Goal: Check status

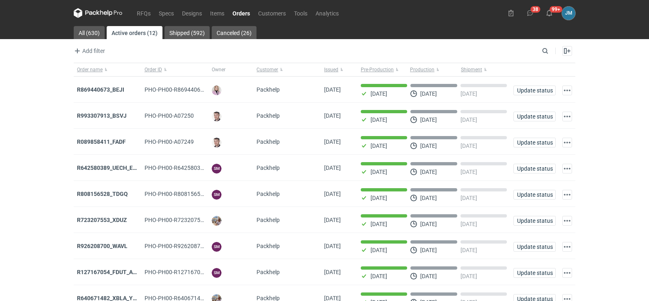
click at [97, 13] on icon at bounding box center [97, 12] width 3 height 5
click at [92, 18] on icon at bounding box center [98, 13] width 49 height 10
click at [99, 7] on nav "RFQs Specs Designs Items Orders Customers Tools Analytics" at bounding box center [208, 13] width 269 height 26
click at [99, 16] on icon at bounding box center [98, 13] width 49 height 10
click at [92, 18] on nav "RFQs Specs Designs Items Orders Customers Tools Analytics" at bounding box center [208, 13] width 269 height 26
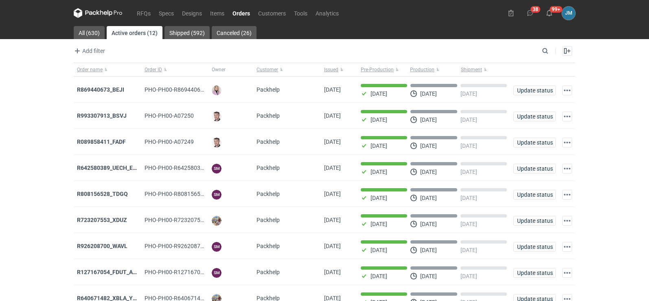
click at [92, 16] on icon at bounding box center [98, 13] width 49 height 10
click at [107, 15] on icon at bounding box center [98, 13] width 49 height 10
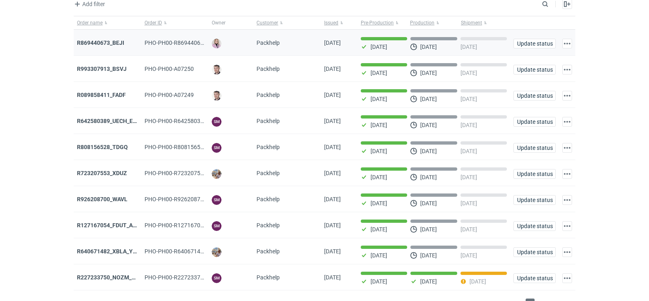
scroll to position [66, 0]
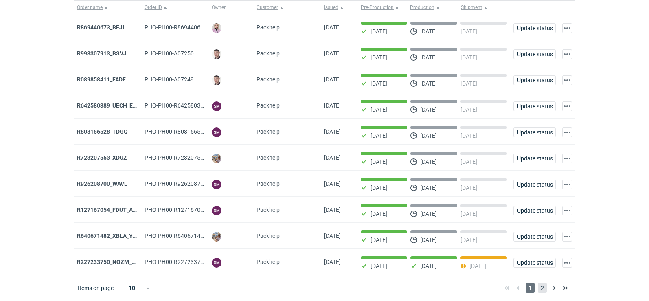
click at [543, 291] on span "2" at bounding box center [542, 288] width 9 height 10
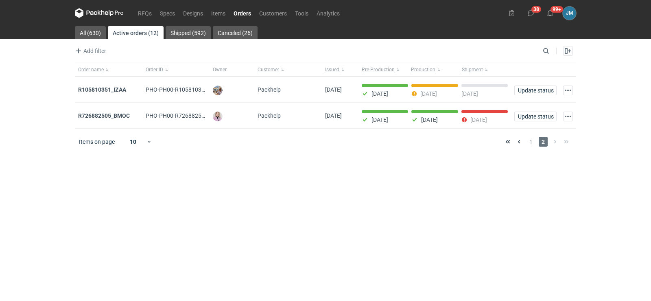
click at [87, 10] on icon at bounding box center [99, 13] width 49 height 10
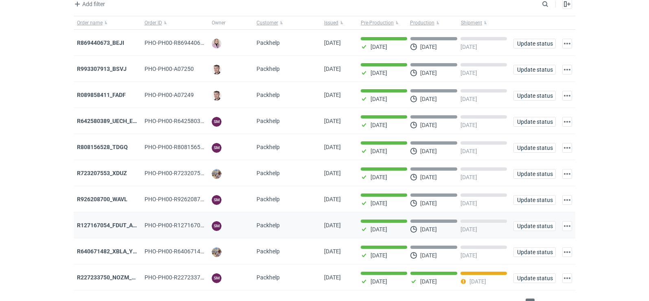
scroll to position [66, 0]
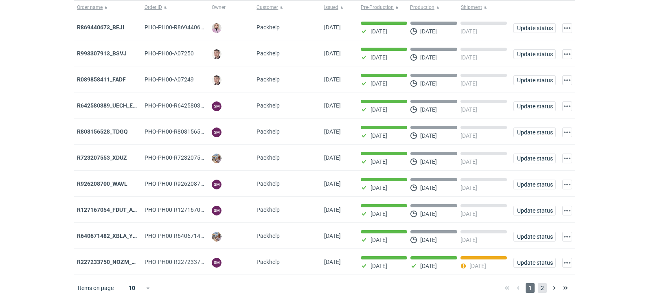
click at [544, 290] on span "2" at bounding box center [542, 288] width 9 height 10
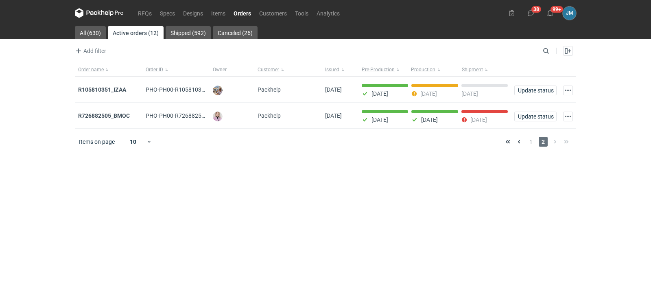
click at [93, 13] on icon at bounding box center [92, 13] width 11 height 4
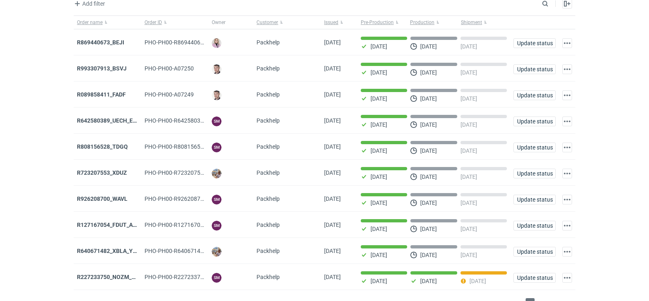
scroll to position [66, 0]
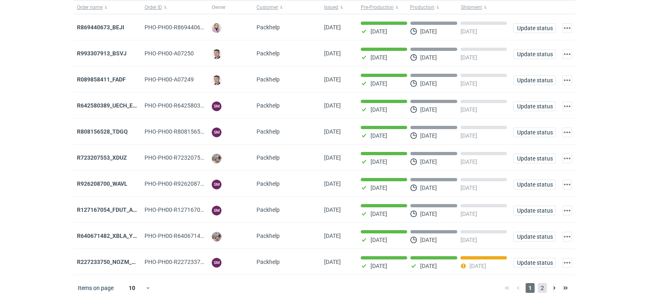
click at [541, 289] on span "2" at bounding box center [542, 288] width 9 height 10
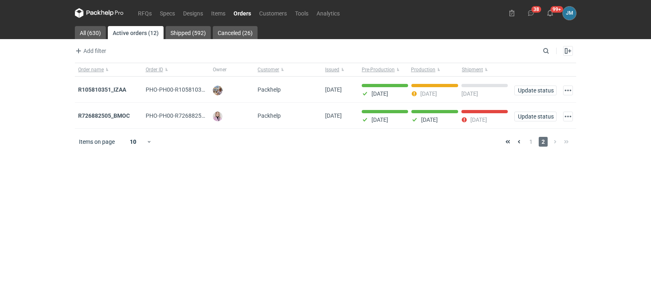
click at [90, 17] on icon at bounding box center [99, 13] width 49 height 10
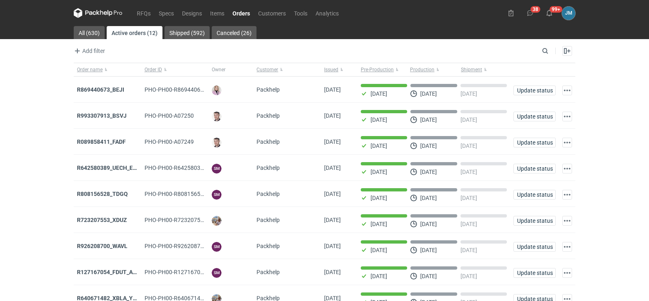
click at [103, 11] on icon at bounding box center [98, 13] width 49 height 10
click at [94, 15] on icon at bounding box center [98, 13] width 49 height 10
click at [88, 16] on icon at bounding box center [98, 13] width 49 height 10
click at [89, 10] on icon at bounding box center [98, 13] width 49 height 10
click at [102, 7] on nav "RFQs Specs Designs Items Orders Customers Tools Analytics" at bounding box center [208, 13] width 269 height 26
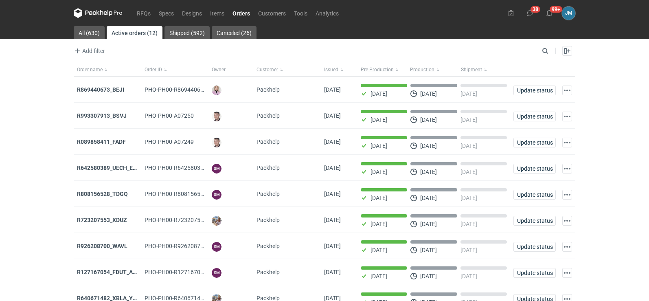
click at [102, 15] on icon at bounding box center [98, 13] width 49 height 10
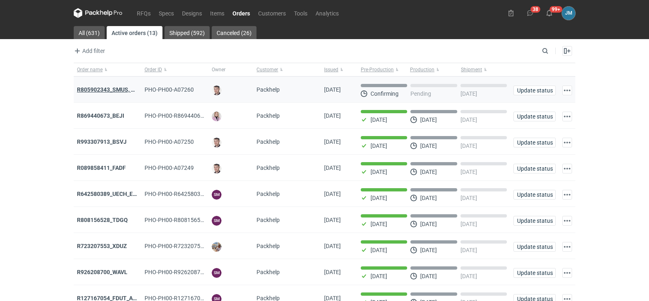
click at [92, 90] on strong "R805902343_SMUS, XBDT" at bounding box center [111, 89] width 68 height 7
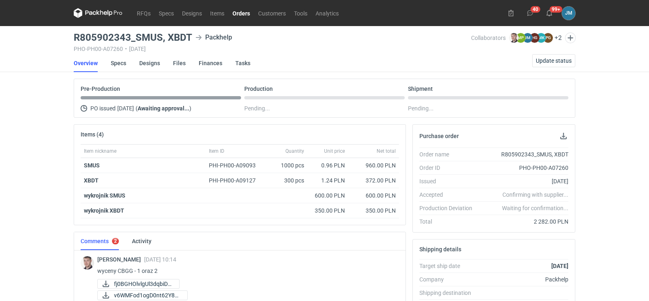
scroll to position [163, 0]
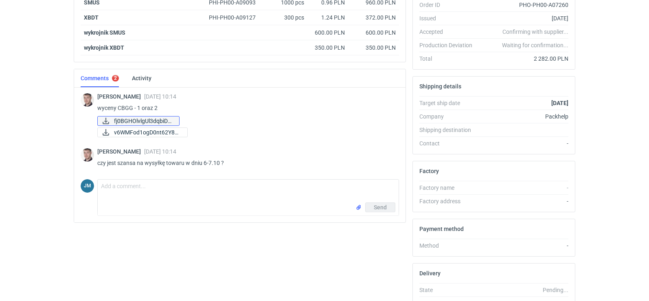
click at [123, 120] on span "fj0BGHOlvlgUl3dqbiDd..." at bounding box center [143, 120] width 59 height 9
click at [143, 135] on span "v6WMFod1ogD0nt62Y8gj..." at bounding box center [147, 132] width 67 height 9
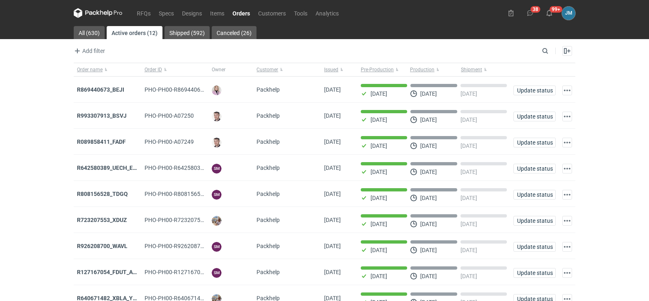
click at [100, 13] on icon at bounding box center [101, 12] width 3 height 5
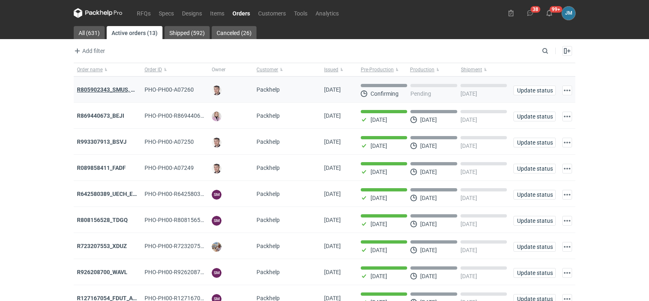
click at [101, 90] on strong "R805902343_SMUS, XBDT" at bounding box center [111, 89] width 68 height 7
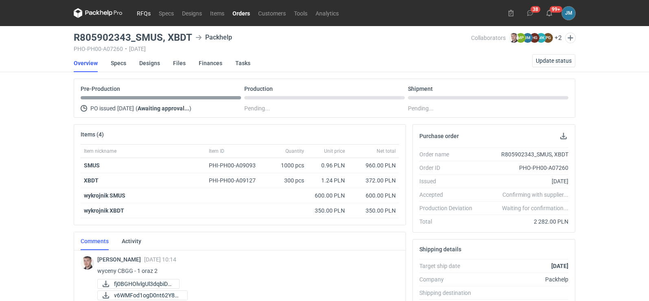
click at [135, 12] on link "RFQs" at bounding box center [144, 13] width 22 height 10
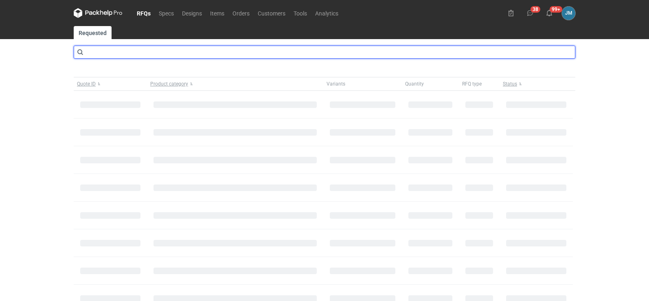
click at [129, 54] on input "text" at bounding box center [324, 52] width 501 height 13
type input "CBGG"
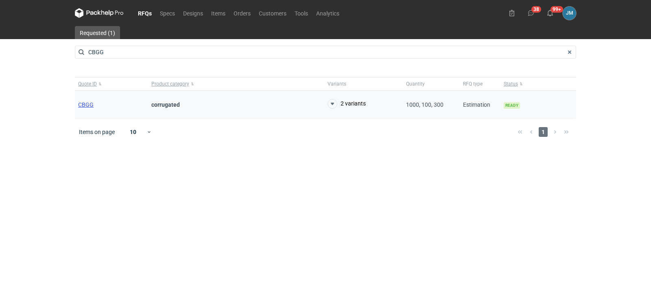
click at [84, 107] on span "CBGG" at bounding box center [85, 104] width 15 height 7
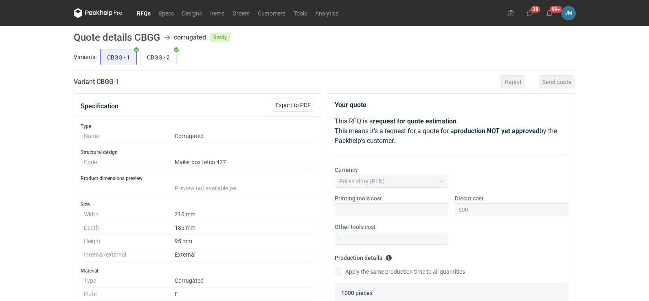
click at [93, 5] on nav "RFQs Specs Designs Items Orders Customers Tools Analytics" at bounding box center [208, 13] width 269 height 26
click at [94, 7] on nav "RFQs Specs Designs Items Orders Customers Tools Analytics" at bounding box center [208, 13] width 269 height 26
click at [154, 58] on input "CBGG - 2" at bounding box center [158, 56] width 36 height 15
radio input "true"
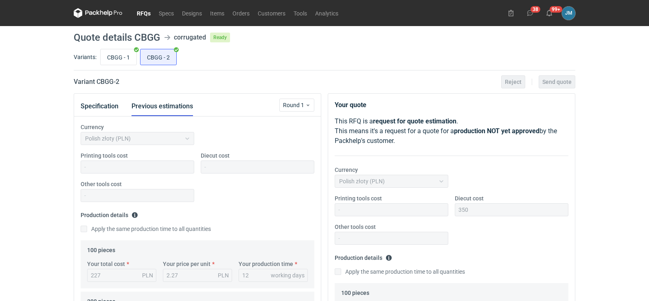
click at [96, 12] on icon at bounding box center [98, 13] width 49 height 10
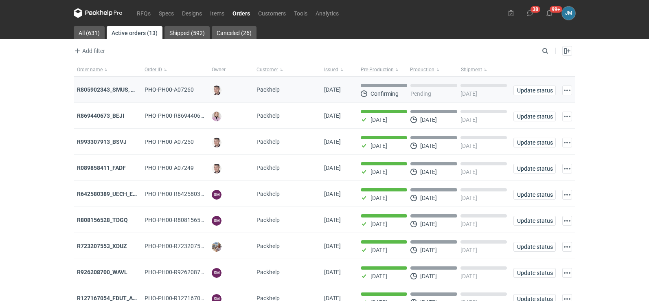
click at [115, 85] on div "R805902343_SMUS, XBDT" at bounding box center [108, 90] width 68 height 26
click at [115, 88] on strong "R805902343_SMUS, XBDT" at bounding box center [111, 89] width 68 height 7
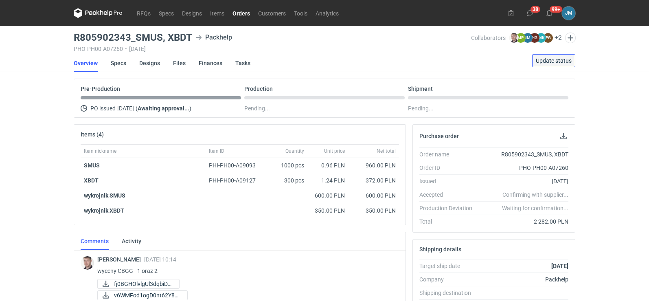
click at [558, 58] on span "Update status" at bounding box center [554, 61] width 36 height 6
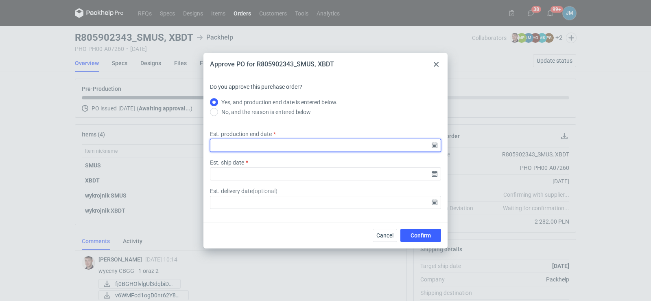
click at [312, 148] on input "Est. production end date" at bounding box center [325, 145] width 231 height 13
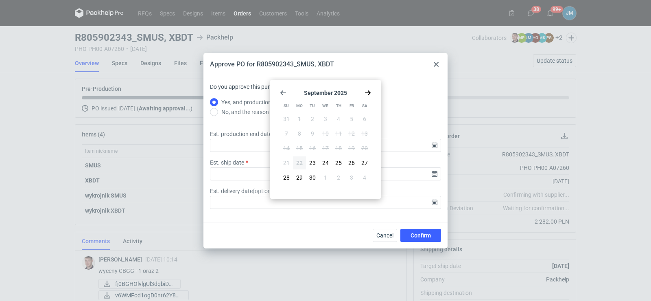
click at [370, 96] on icon "Go forward 1 month" at bounding box center [368, 93] width 7 height 7
click at [313, 136] on span "7" at bounding box center [312, 133] width 3 height 8
type input "[DATE]"
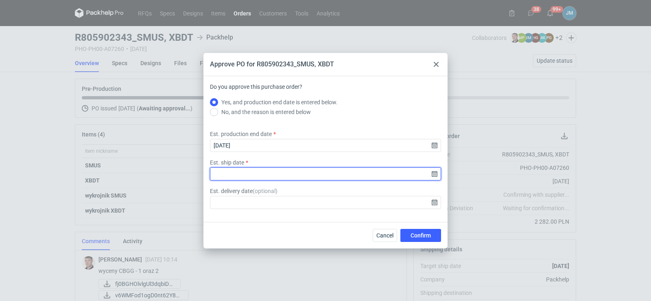
click at [435, 179] on input "Est. ship date" at bounding box center [325, 173] width 231 height 13
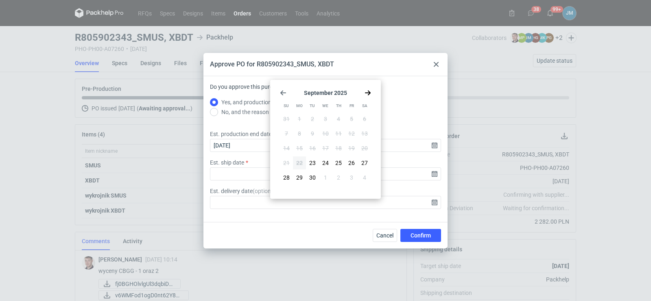
click at [368, 93] on use "Go forward 1 month" at bounding box center [368, 92] width 6 height 5
click at [323, 132] on button "8" at bounding box center [325, 133] width 13 height 13
type input "[DATE]"
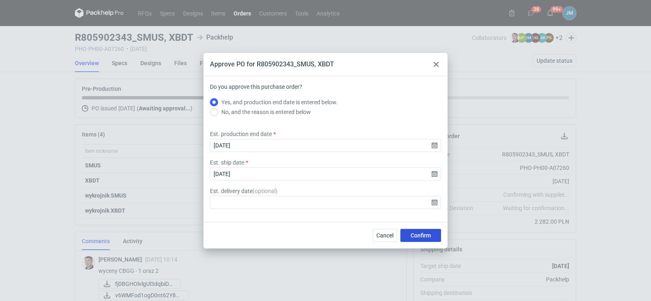
click at [416, 234] on span "Confirm" at bounding box center [421, 235] width 20 height 6
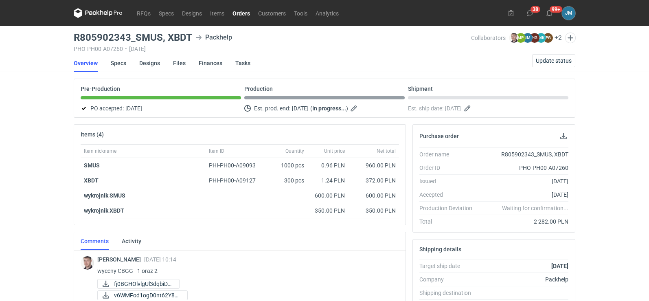
click at [98, 13] on icon at bounding box center [97, 12] width 3 height 5
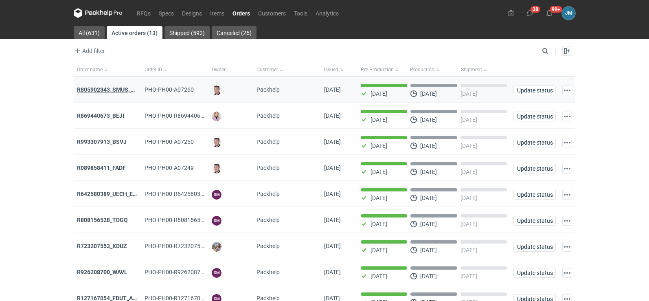
click at [107, 90] on strong "R805902343_SMUS, XBDT" at bounding box center [111, 89] width 68 height 7
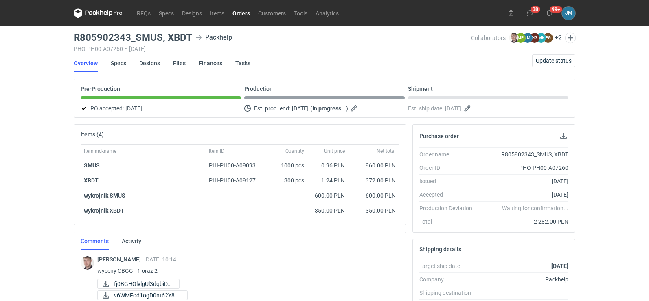
click at [195, 36] on icon at bounding box center [198, 37] width 7 height 7
drag, startPoint x: 190, startPoint y: 37, endPoint x: 71, endPoint y: 34, distance: 118.5
click at [71, 34] on main "R805902343_SMUS, XBDT Packhelp PHO-PH00-A07260 • [DATE] Collaborators [PERSON_N…" at bounding box center [324, 274] width 508 height 497
copy h3 "R805902343_SMUS, XBDT"
click at [117, 63] on link "Specs" at bounding box center [118, 63] width 15 height 18
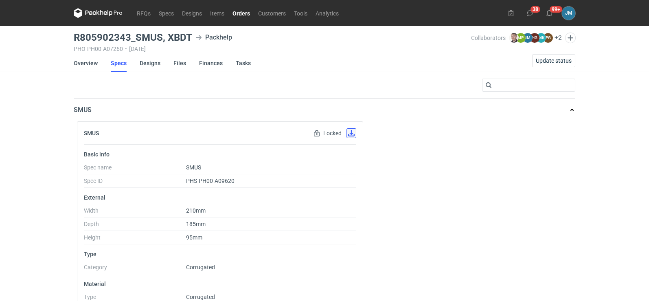
click at [350, 136] on button "button" at bounding box center [351, 133] width 10 height 10
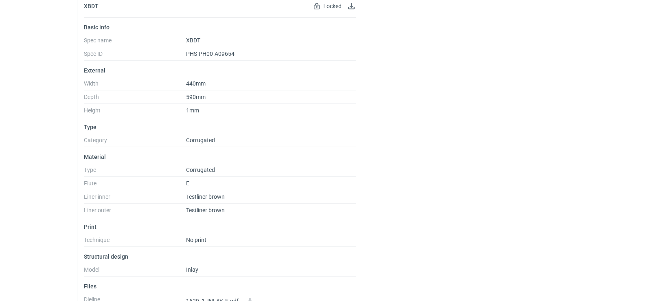
scroll to position [326, 0]
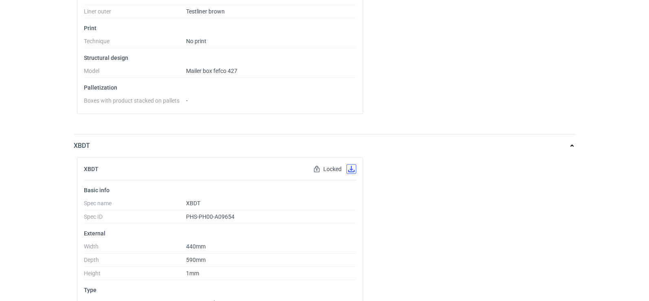
click at [350, 171] on button "button" at bounding box center [351, 169] width 10 height 10
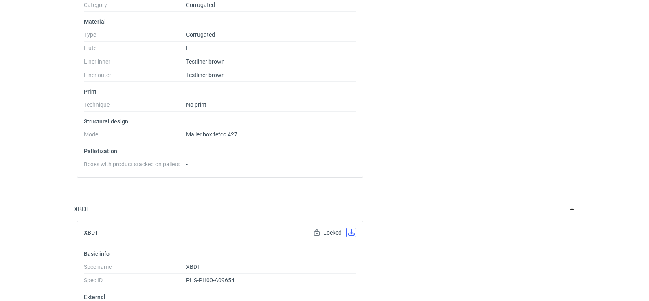
scroll to position [0, 0]
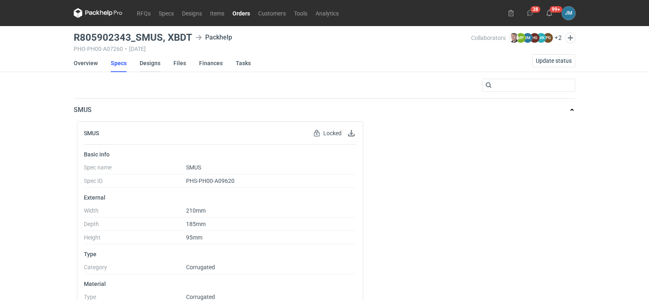
click at [144, 63] on link "Designs" at bounding box center [150, 63] width 21 height 18
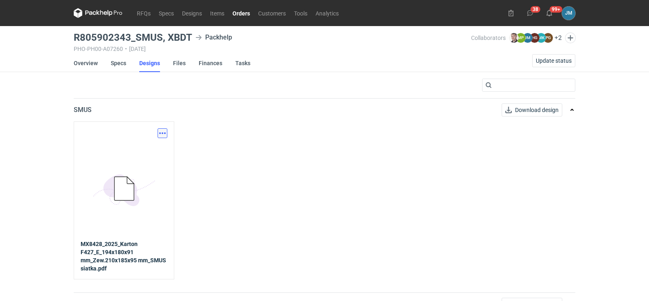
click at [164, 135] on button "button" at bounding box center [163, 133] width 10 height 10
click at [142, 153] on link "Download design part" at bounding box center [126, 150] width 75 height 13
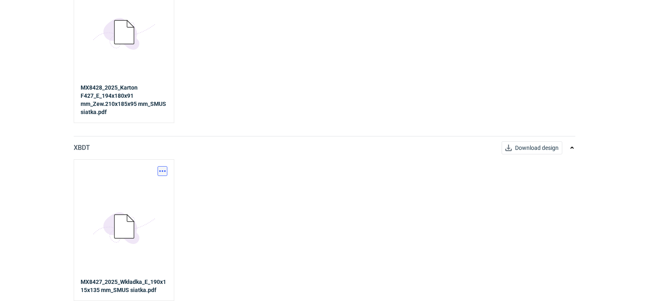
click at [165, 173] on button "button" at bounding box center [163, 171] width 10 height 10
click at [130, 189] on link "Download design part" at bounding box center [126, 188] width 75 height 13
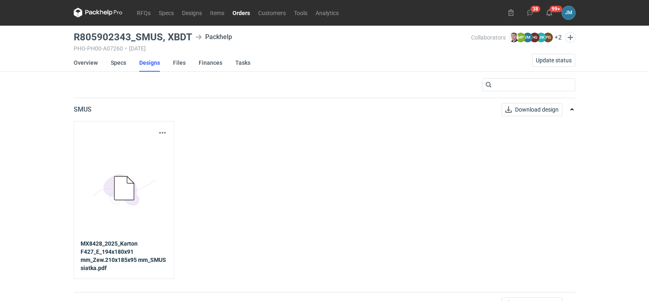
scroll to position [0, 0]
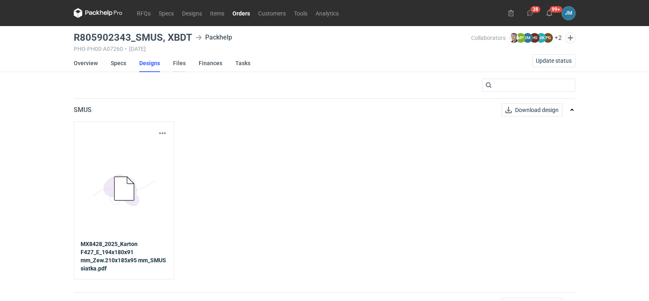
click at [179, 61] on link "Files" at bounding box center [179, 63] width 13 height 18
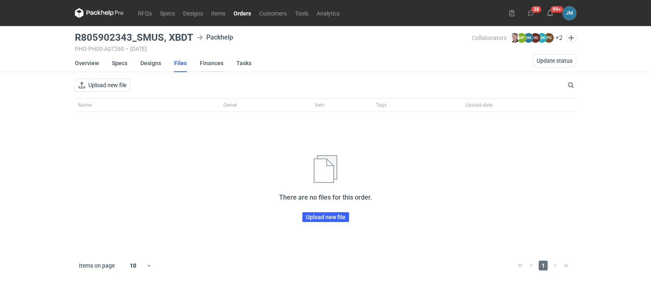
click at [216, 65] on link "Finances" at bounding box center [212, 63] width 24 height 18
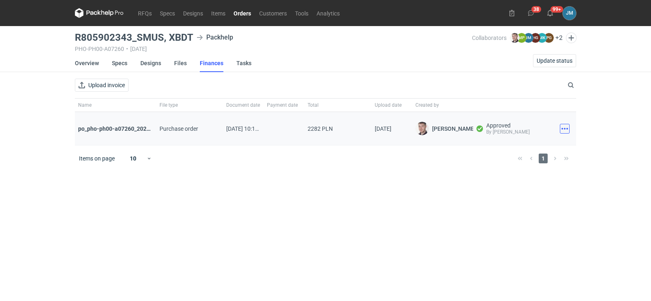
click at [569, 127] on button "button" at bounding box center [565, 129] width 10 height 10
click at [532, 148] on button "Download" at bounding box center [529, 146] width 75 height 13
click at [100, 15] on icon at bounding box center [99, 13] width 49 height 10
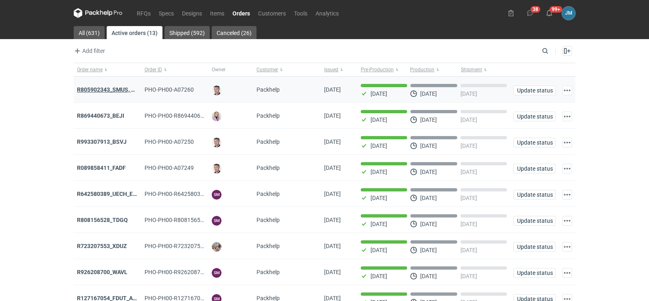
click at [90, 87] on strong "R805902343_SMUS, XBDT" at bounding box center [111, 89] width 68 height 7
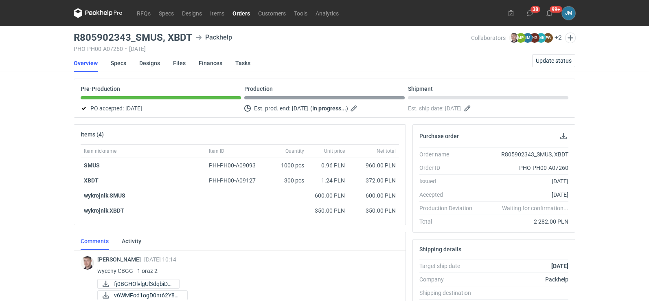
click at [85, 11] on icon at bounding box center [90, 13] width 11 height 4
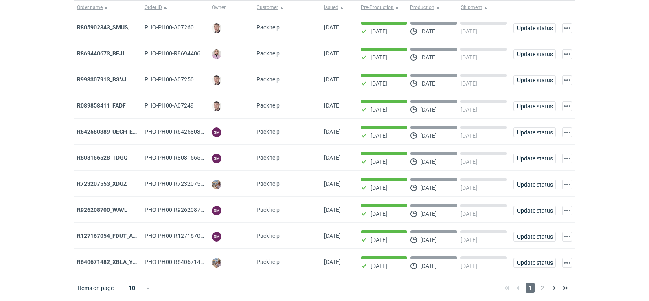
scroll to position [66, 0]
click at [541, 289] on span "2" at bounding box center [542, 288] width 9 height 10
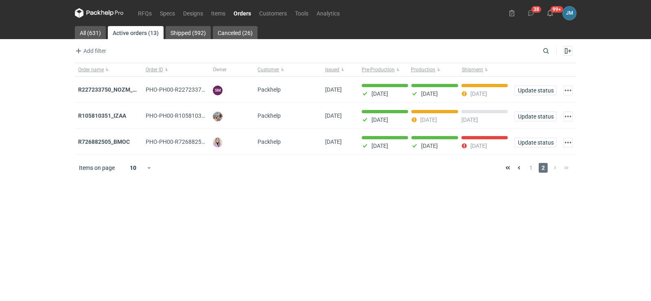
click at [104, 13] on icon at bounding box center [102, 12] width 3 height 5
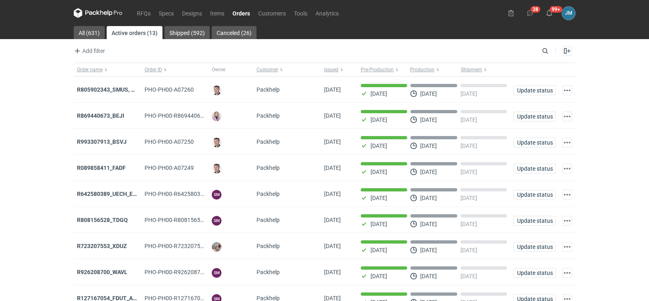
click at [101, 11] on icon at bounding box center [101, 12] width 3 height 5
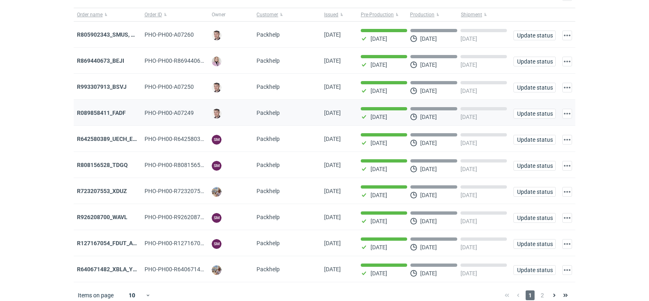
scroll to position [66, 0]
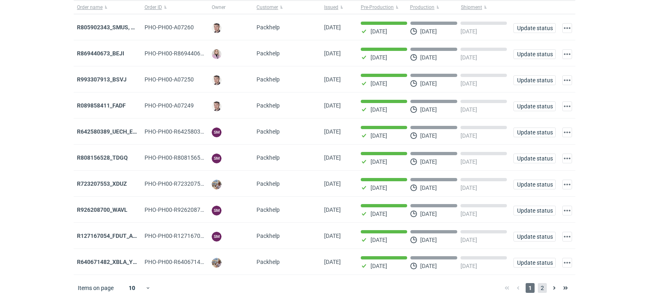
click at [543, 289] on span "2" at bounding box center [542, 288] width 9 height 10
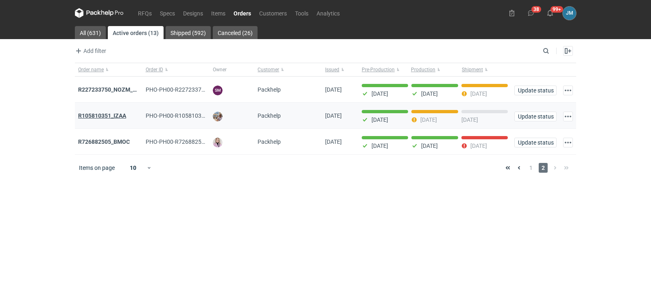
click at [99, 113] on strong "R105810351_IZAA" at bounding box center [102, 115] width 48 height 7
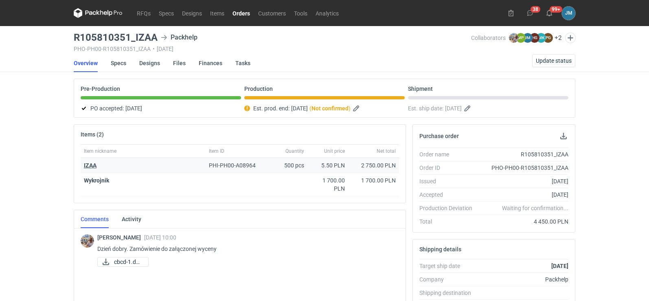
click at [91, 167] on strong "IZAA" at bounding box center [90, 165] width 13 height 7
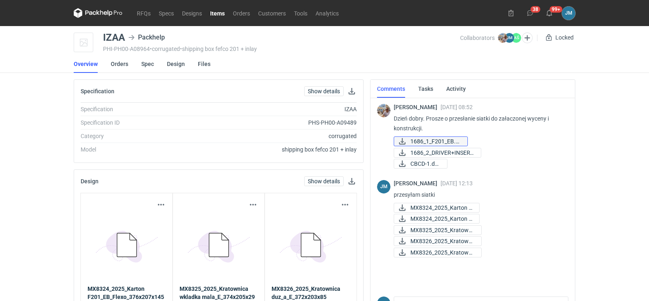
click at [446, 138] on span "1686_1_F201_EB.pdf" at bounding box center [435, 141] width 50 height 9
click at [414, 152] on span "1686_2_DRIVER+INSERT..." at bounding box center [442, 152] width 64 height 9
click at [423, 161] on span "CBCD-1.docx" at bounding box center [425, 163] width 30 height 9
click at [89, 9] on icon at bounding box center [98, 13] width 49 height 10
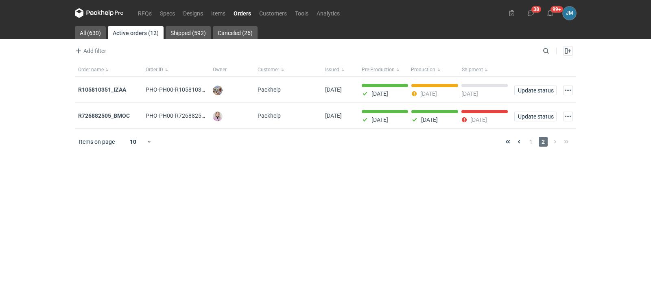
click at [97, 15] on icon at bounding box center [99, 13] width 49 height 10
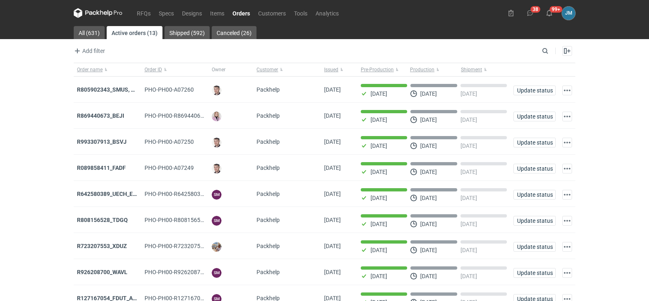
click at [82, 15] on icon at bounding box center [78, 13] width 9 height 10
click at [112, 15] on icon at bounding box center [98, 13] width 49 height 10
click at [96, 13] on icon at bounding box center [98, 13] width 49 height 10
